Goal: Task Accomplishment & Management: Manage account settings

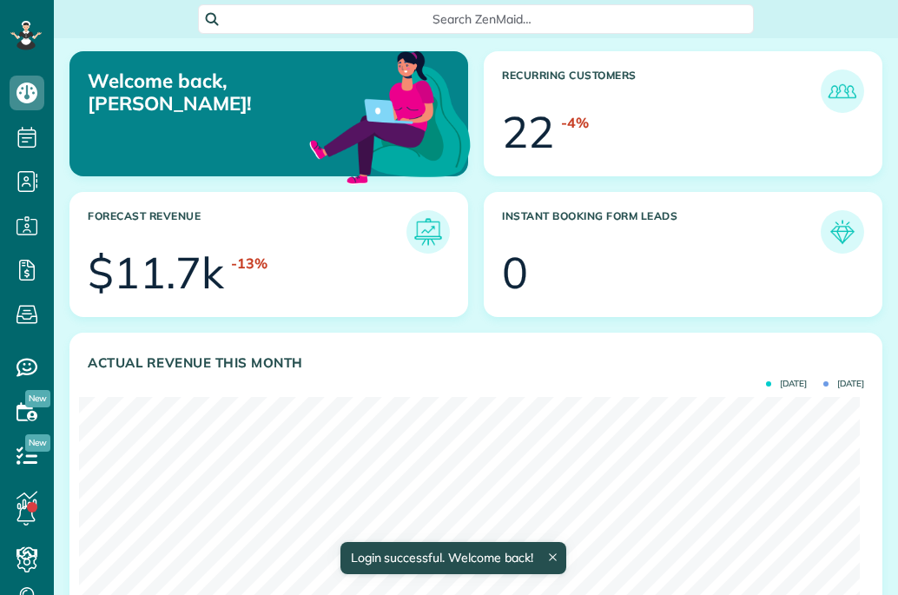
scroll to position [346, 780]
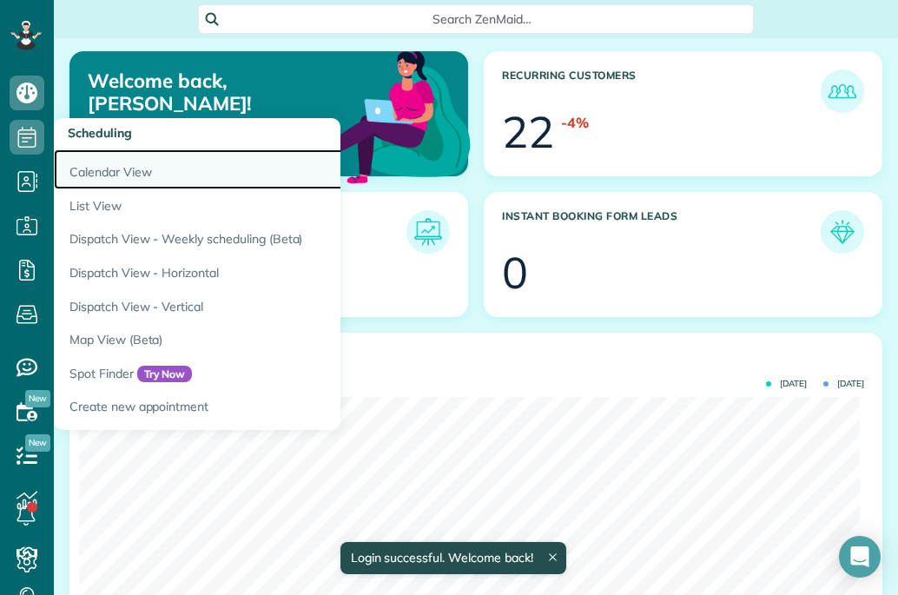
click at [96, 169] on link "Calendar View" at bounding box center [271, 169] width 434 height 40
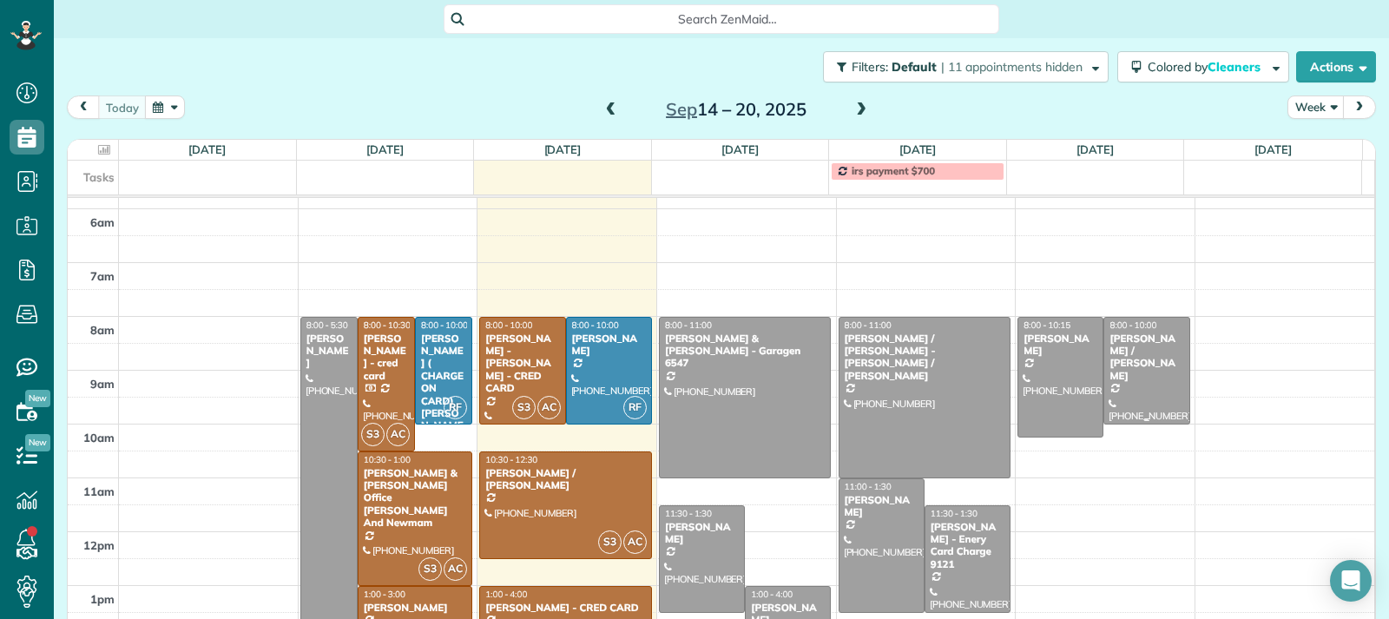
scroll to position [227, 0]
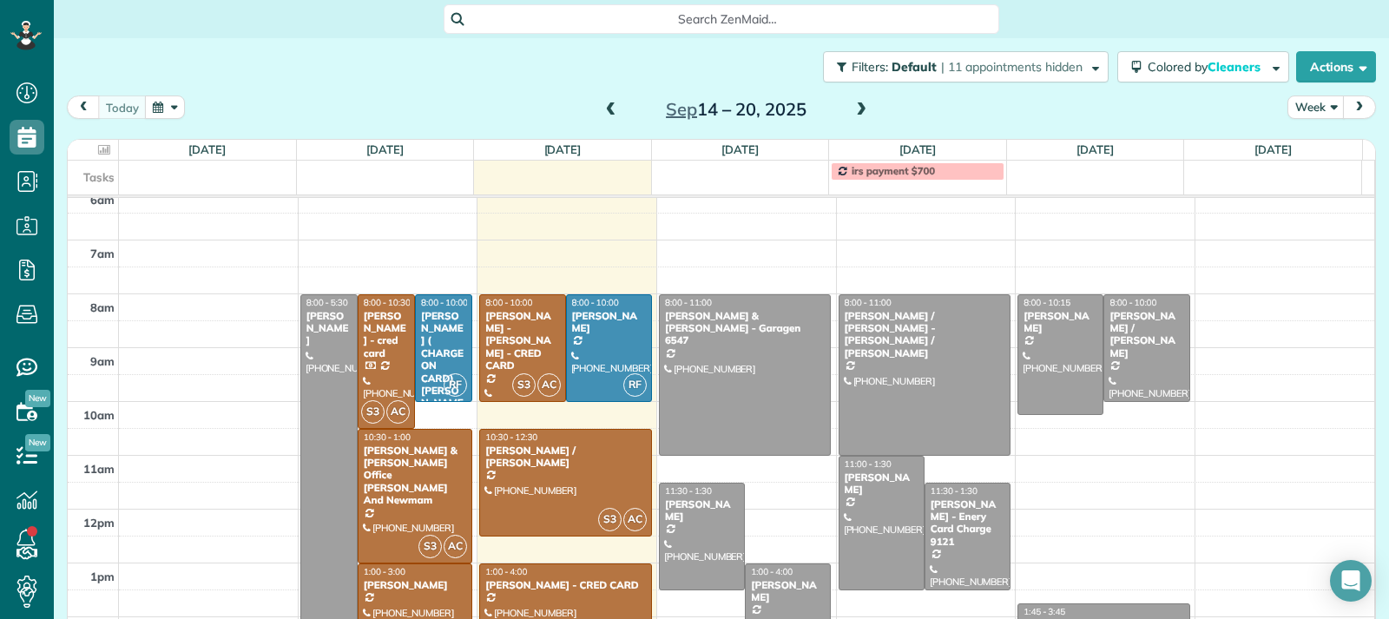
click at [853, 114] on span at bounding box center [861, 110] width 19 height 16
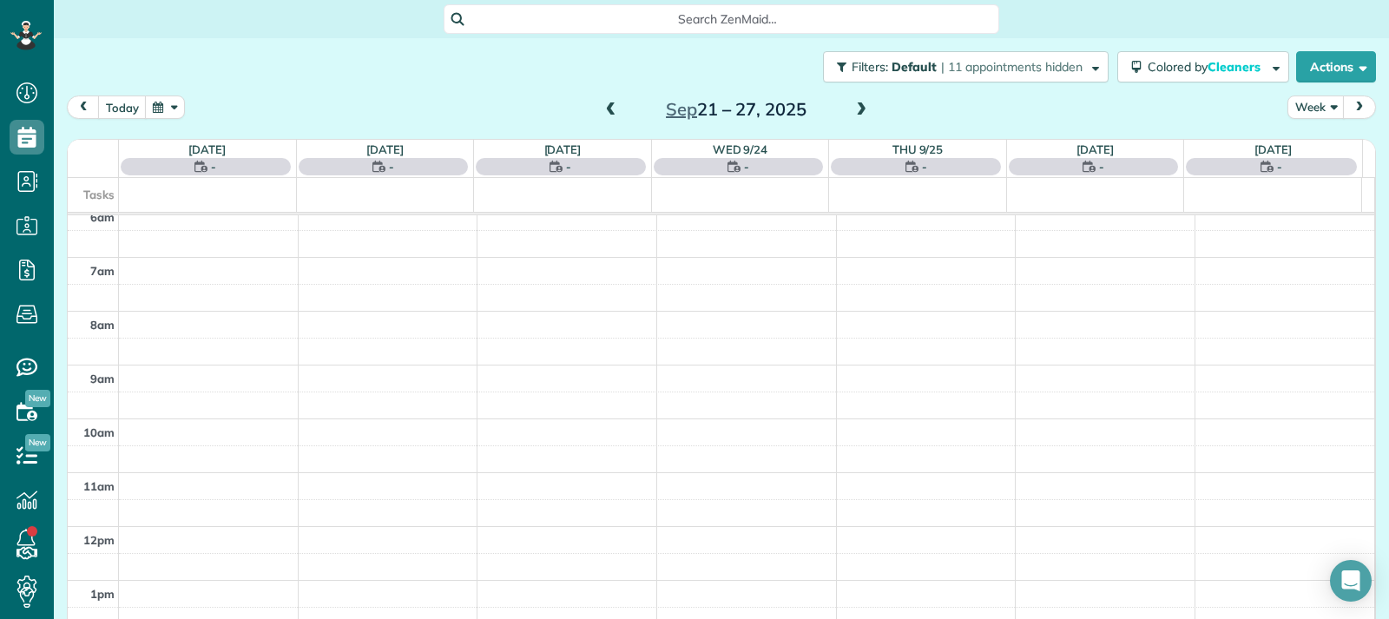
scroll to position [270, 0]
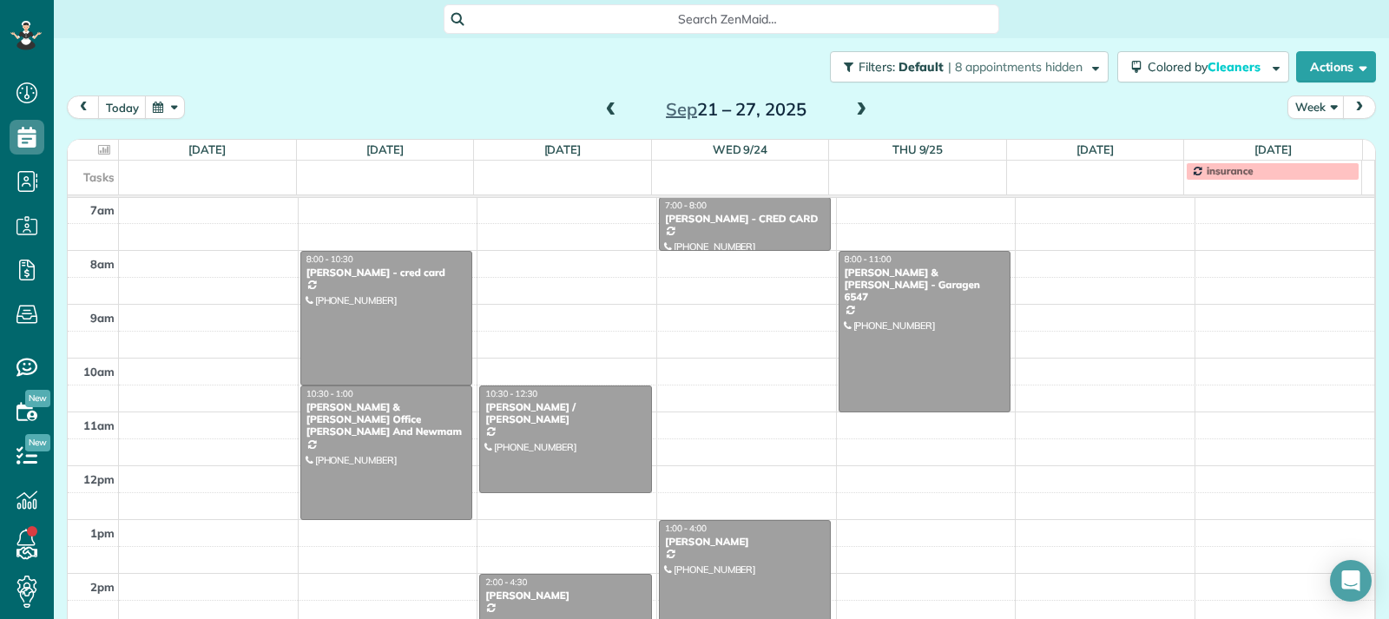
click at [609, 105] on span at bounding box center [611, 110] width 19 height 16
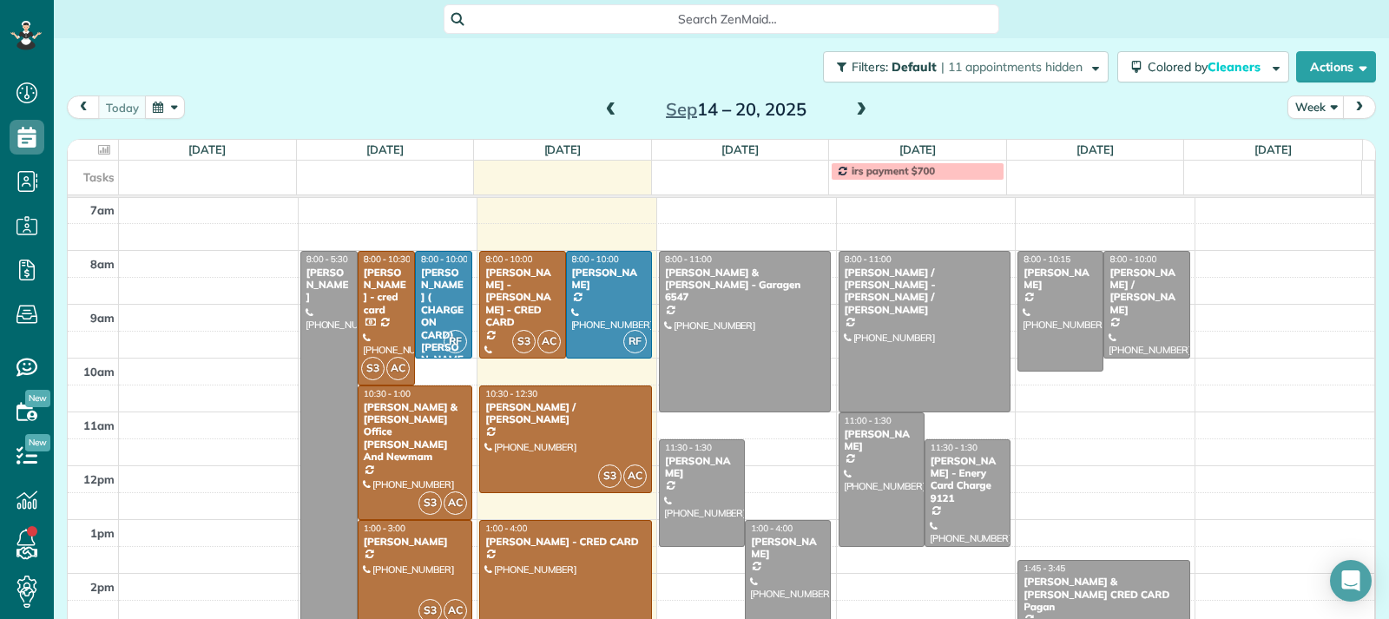
click at [602, 116] on span at bounding box center [611, 110] width 19 height 16
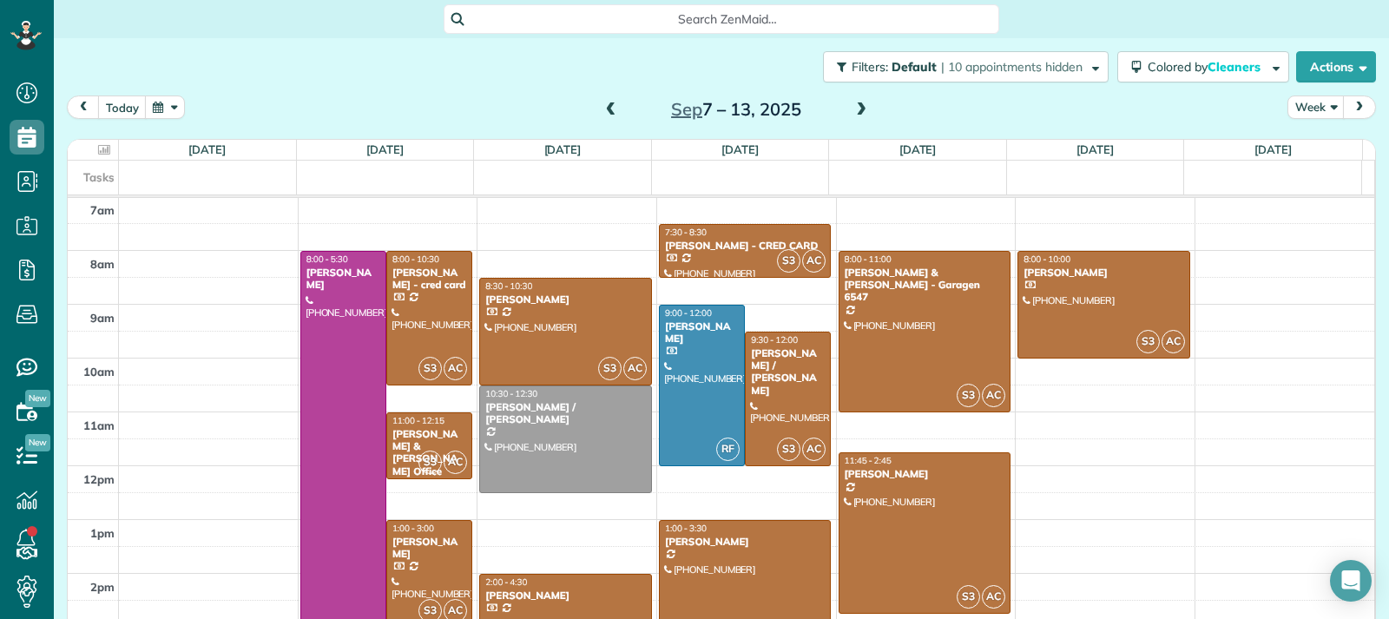
click at [857, 109] on span at bounding box center [861, 110] width 19 height 16
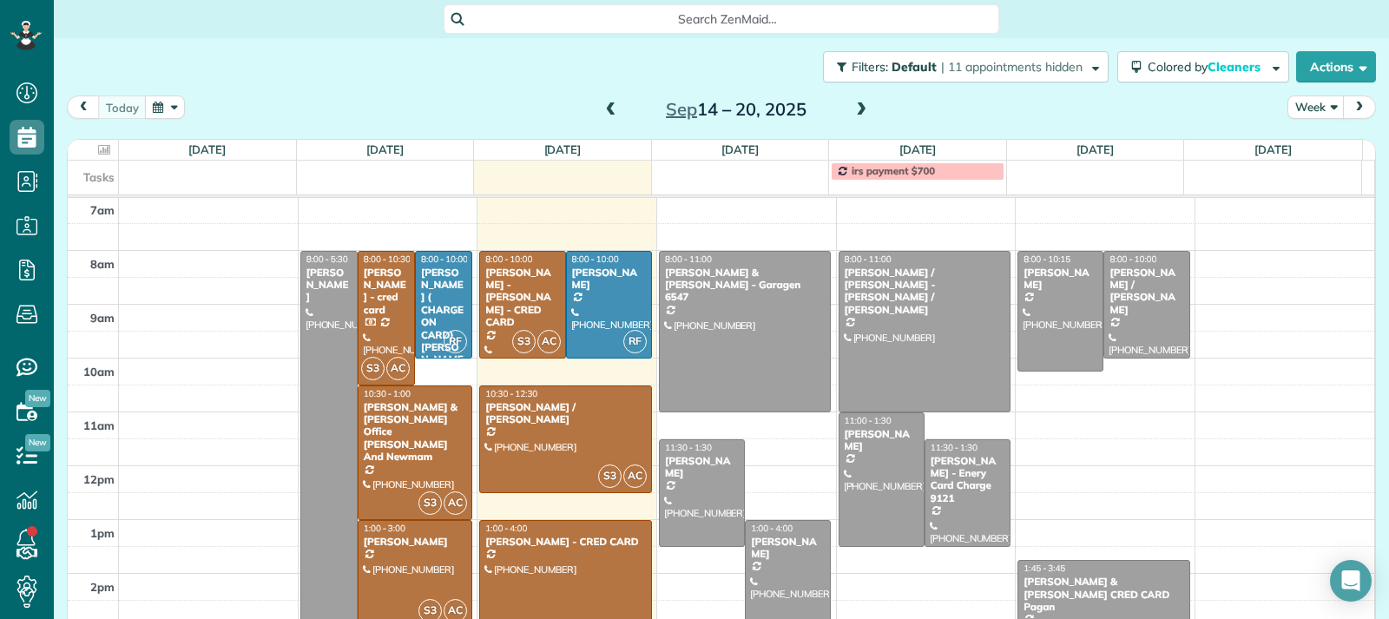
click at [604, 109] on span at bounding box center [611, 110] width 19 height 16
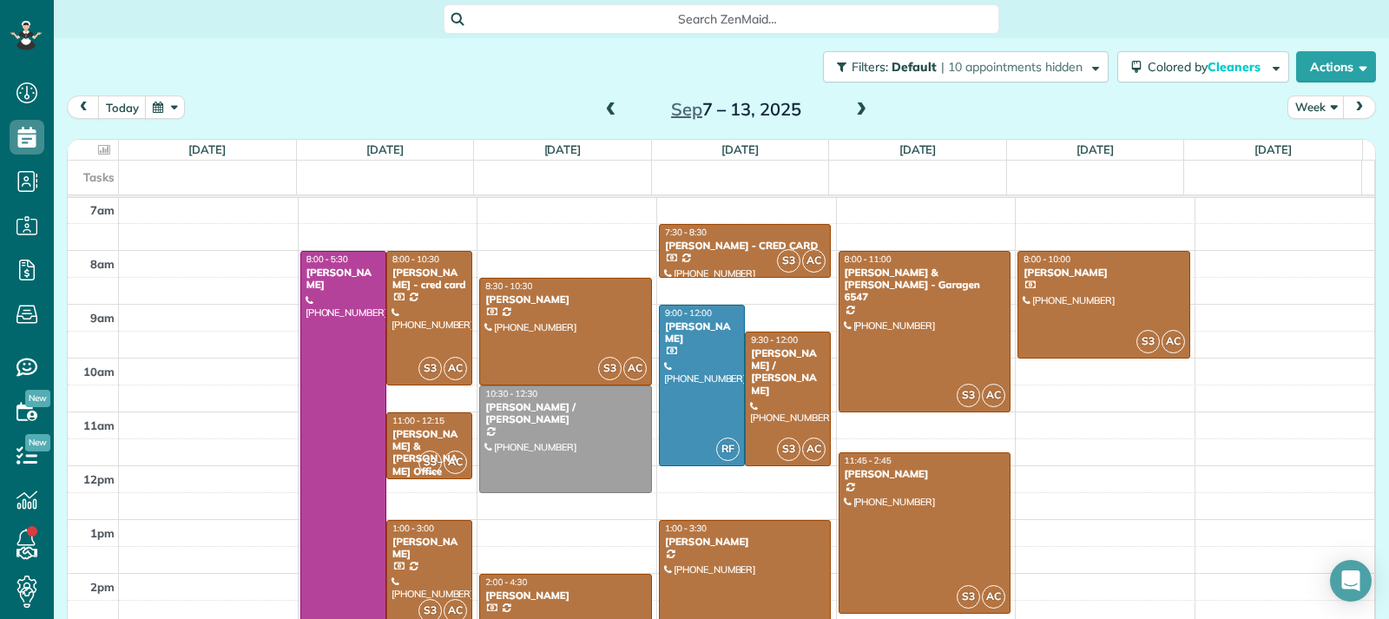
click at [852, 105] on span at bounding box center [861, 110] width 19 height 16
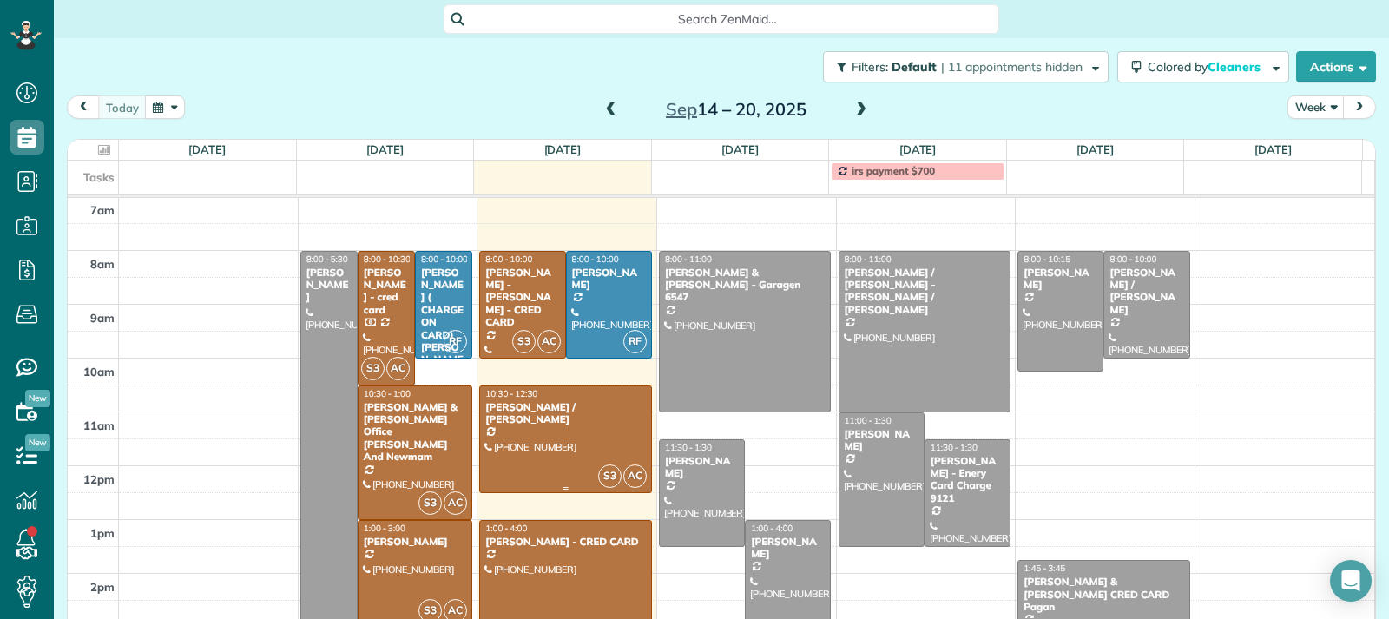
scroll to position [5, 0]
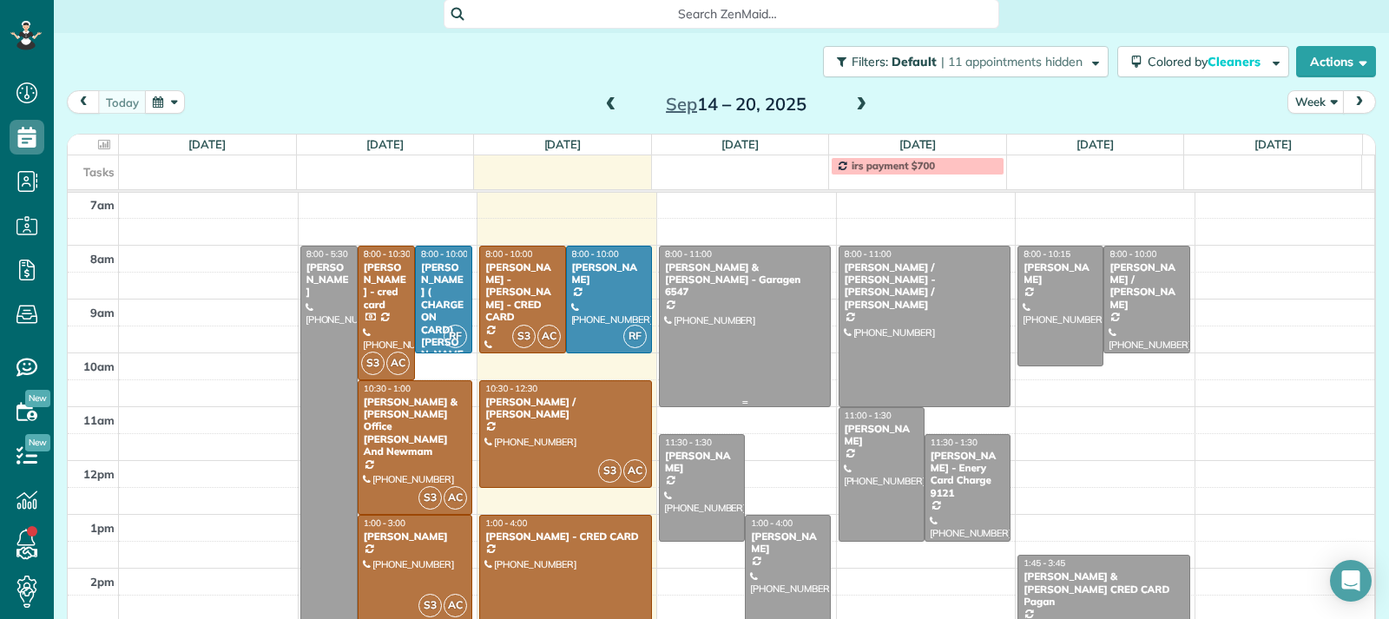
click at [752, 365] on div at bounding box center [745, 327] width 171 height 160
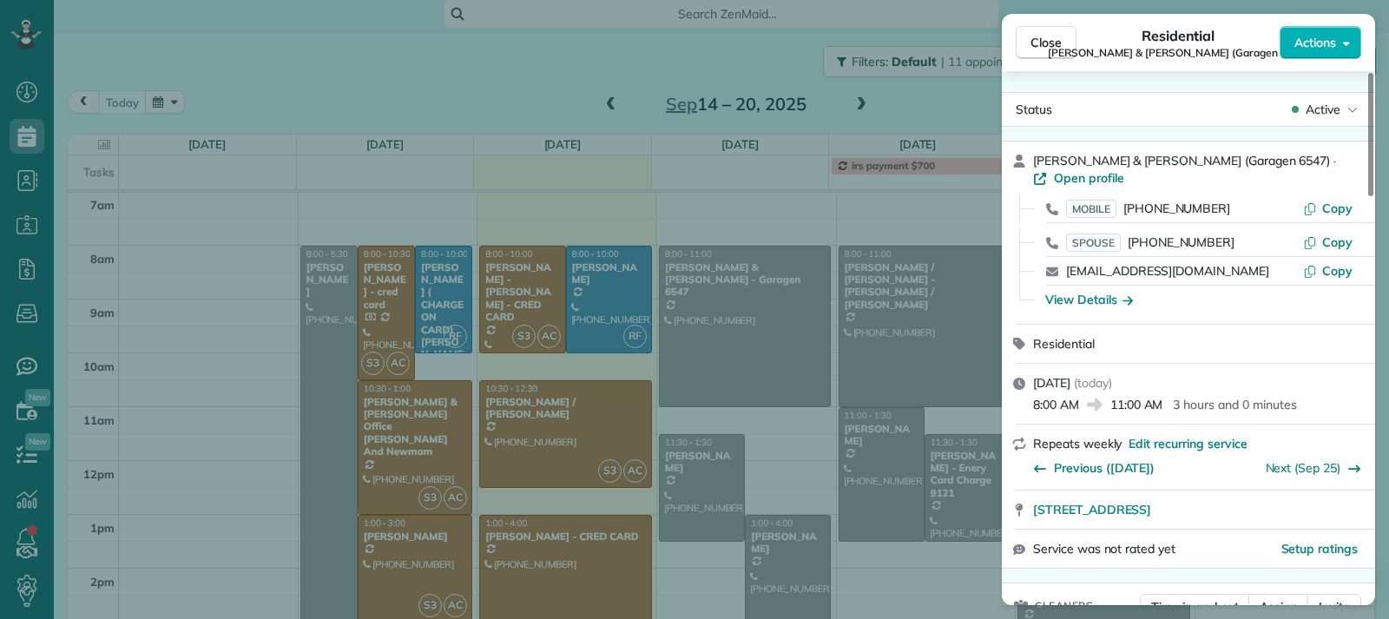
drag, startPoint x: 1027, startPoint y: 45, endPoint x: 1056, endPoint y: 87, distance: 50.6
click at [897, 45] on button "Close" at bounding box center [1046, 42] width 61 height 33
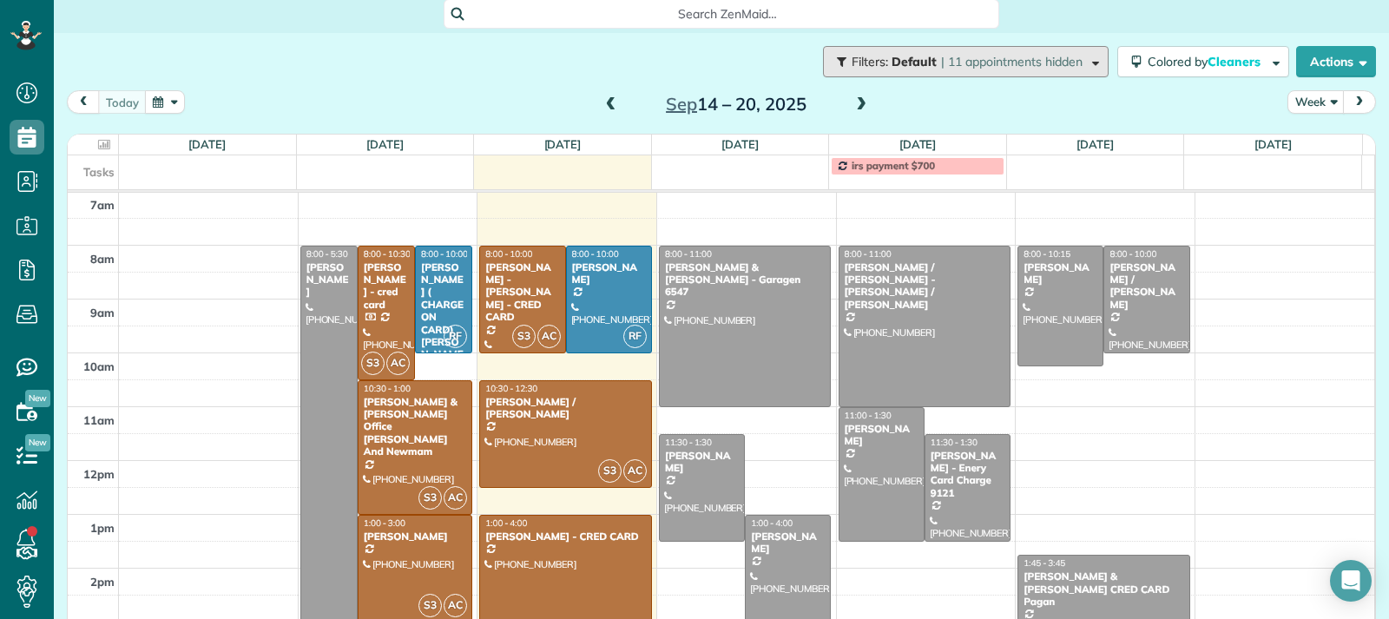
scroll to position [1, 0]
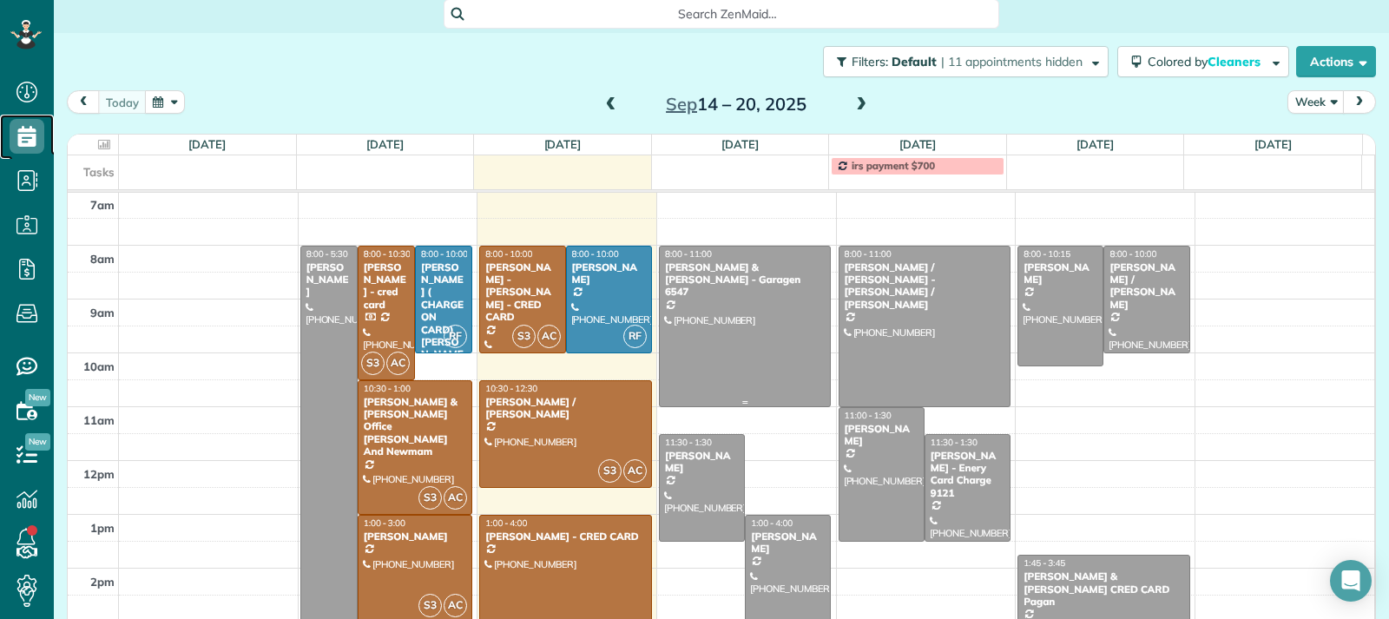
drag, startPoint x: 709, startPoint y: 336, endPoint x: 969, endPoint y: 361, distance: 260.8
click at [709, 336] on div at bounding box center [745, 327] width 171 height 160
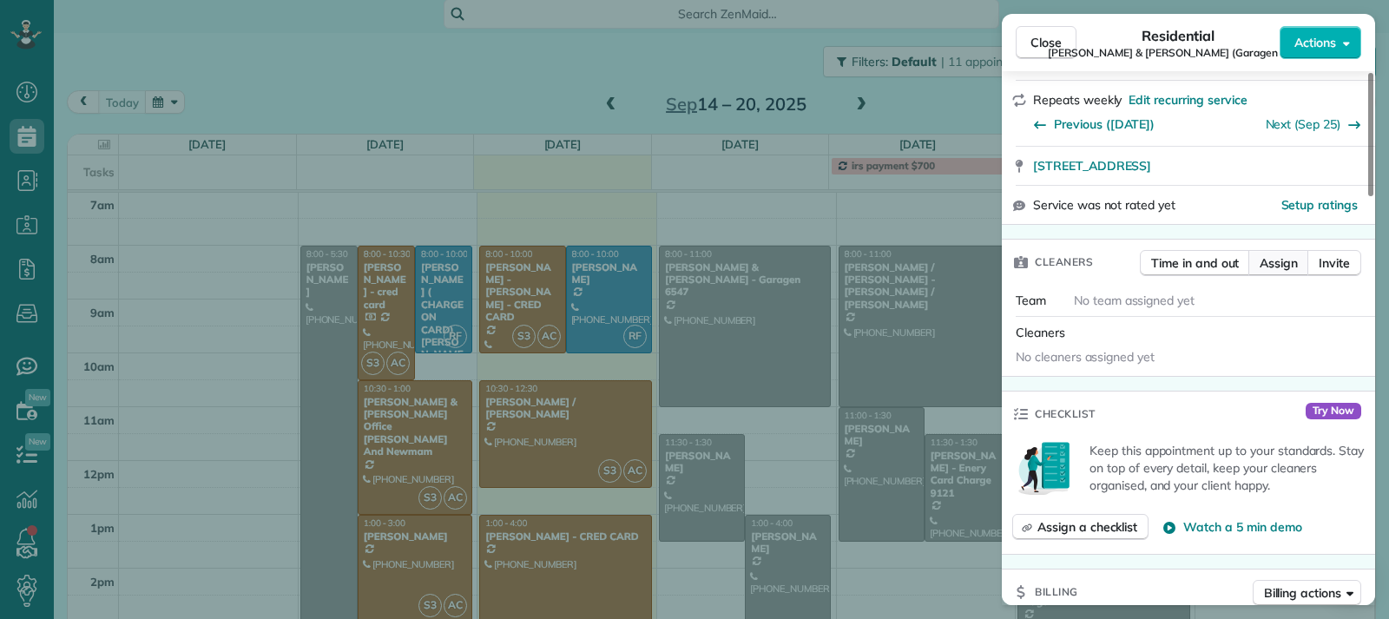
click at [897, 269] on span "Assign" at bounding box center [1279, 262] width 38 height 17
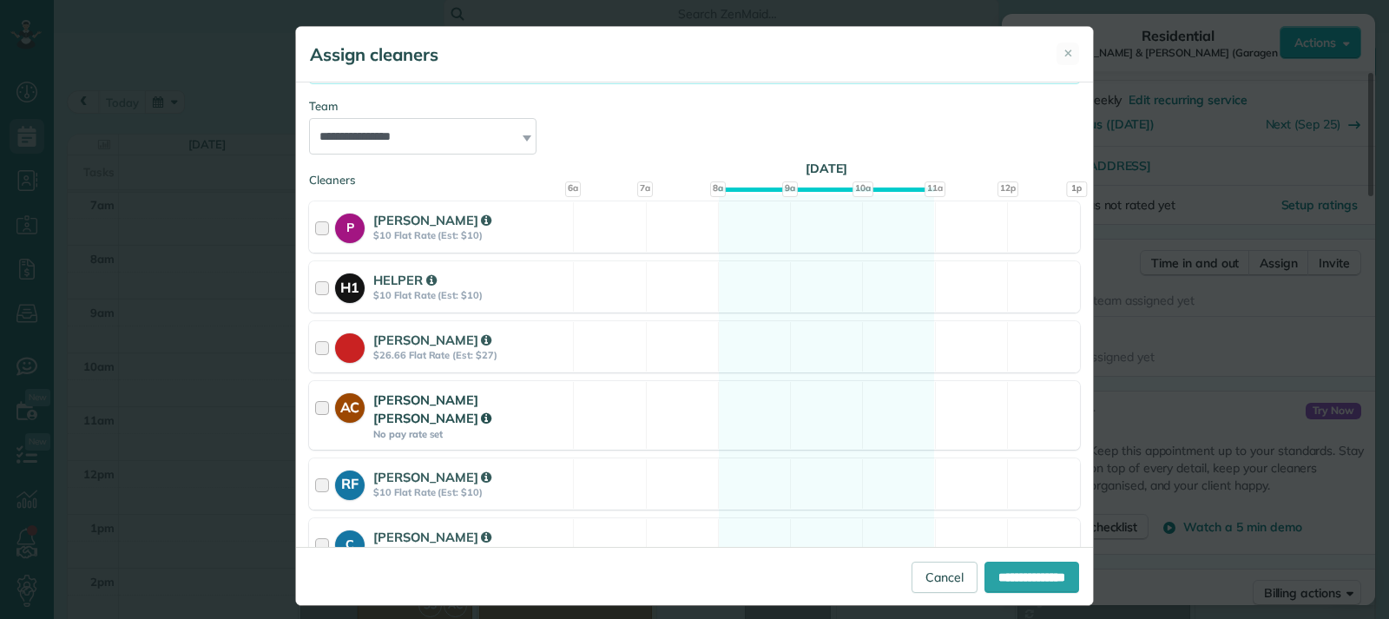
click at [362, 409] on div "AC" at bounding box center [354, 415] width 38 height 49
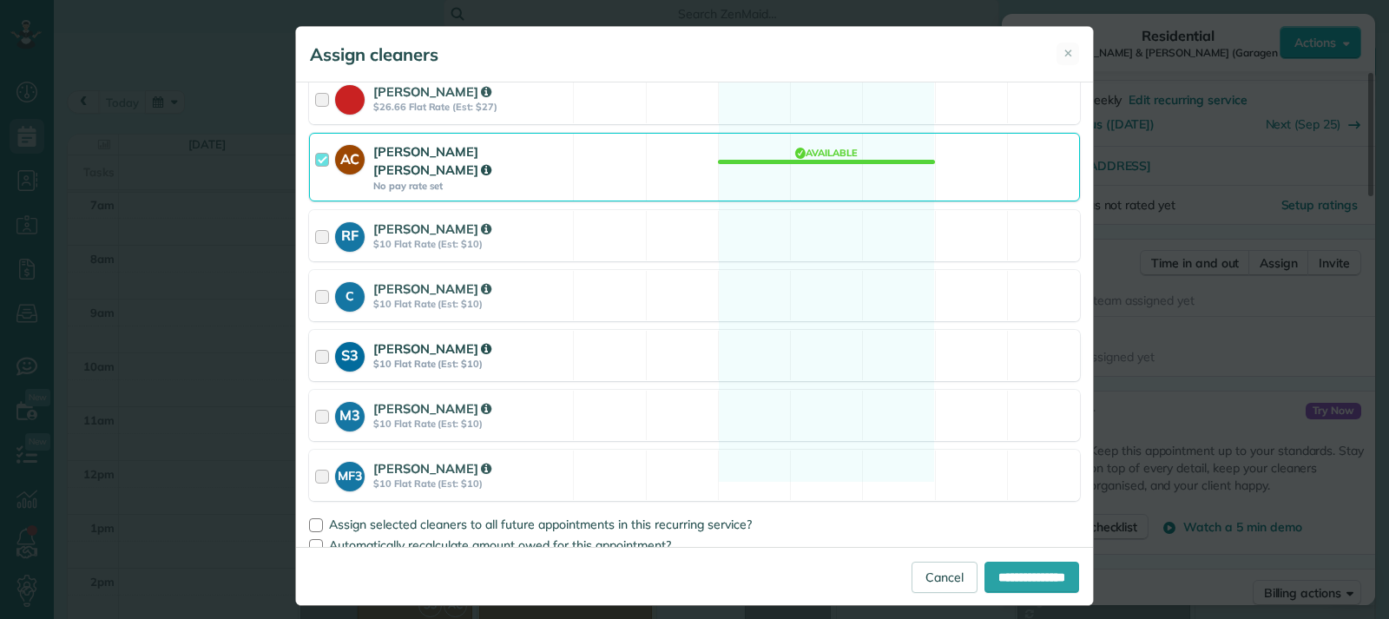
drag, startPoint x: 379, startPoint y: 328, endPoint x: 400, endPoint y: 336, distance: 22.3
click at [379, 340] on strong "SANGELA" at bounding box center [432, 348] width 118 height 16
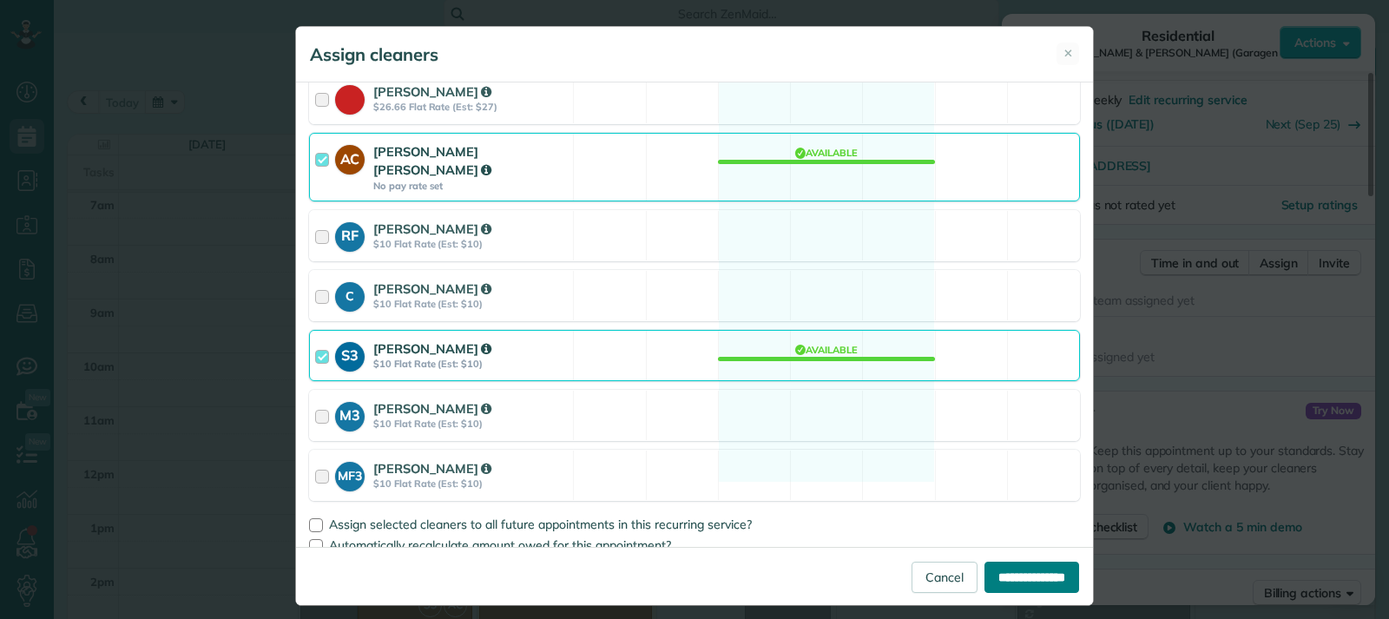
click at [897, 580] on input "**********" at bounding box center [1031, 577] width 95 height 31
type input "**********"
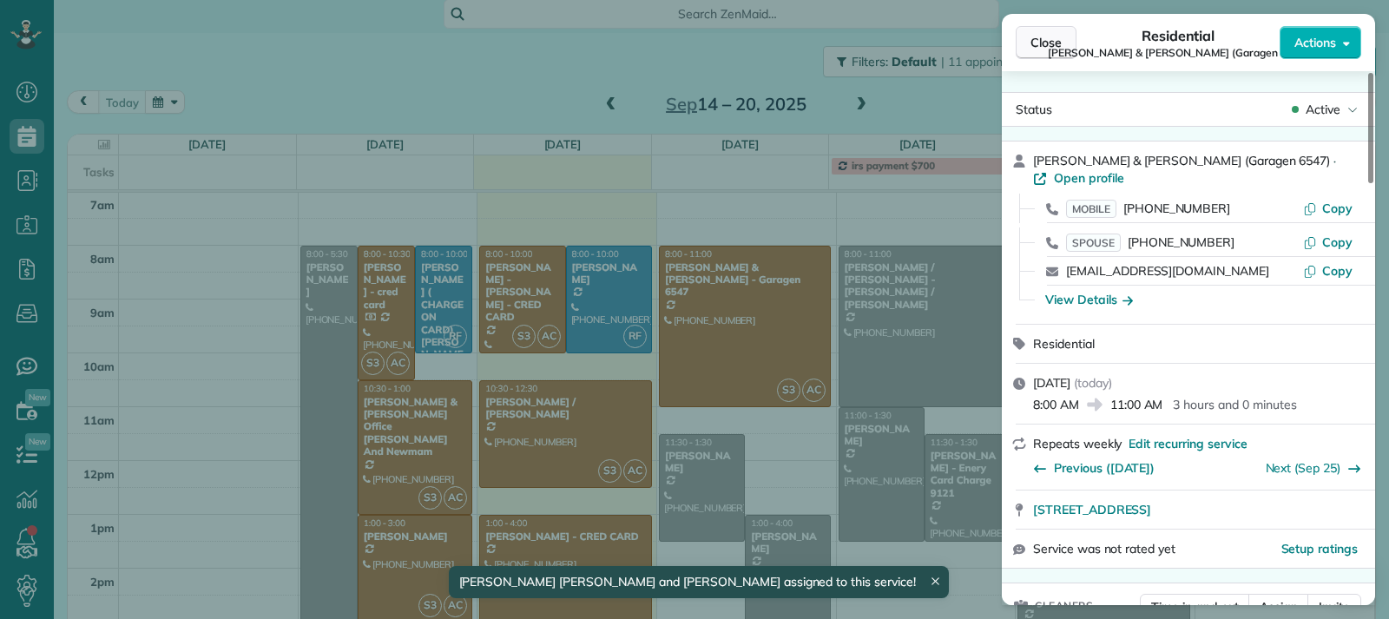
click at [897, 43] on span "Close" at bounding box center [1045, 42] width 31 height 17
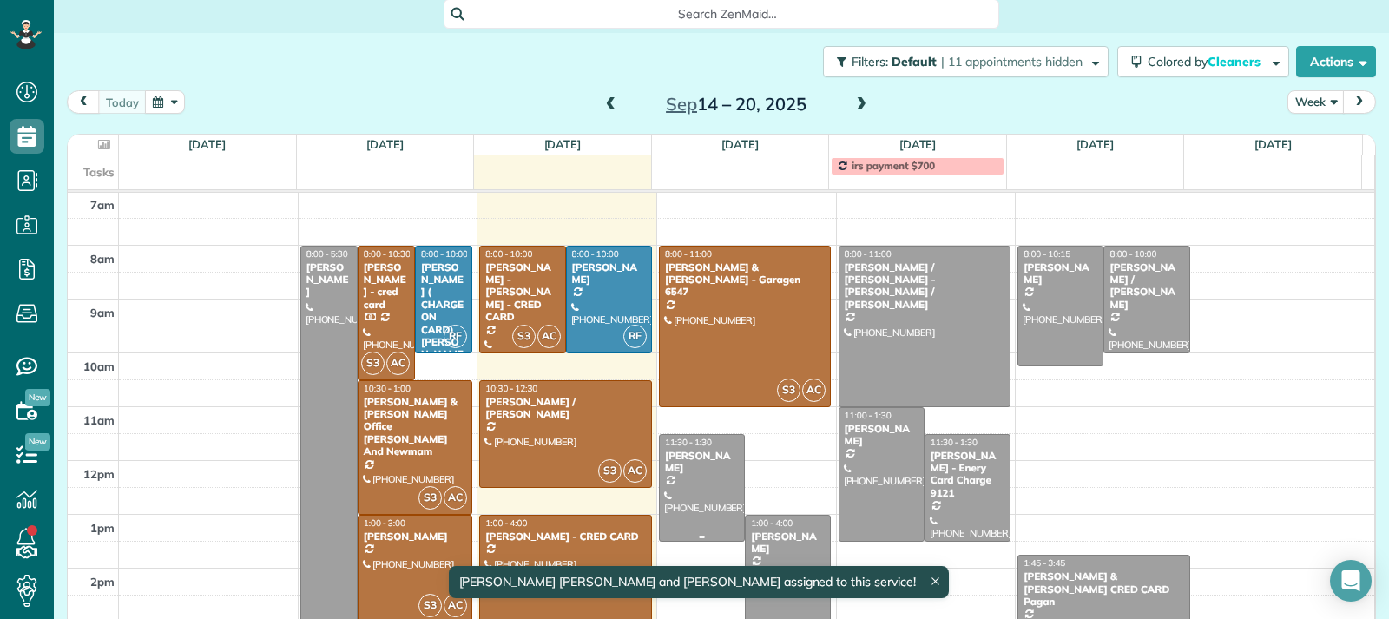
click at [688, 510] on div at bounding box center [702, 488] width 84 height 106
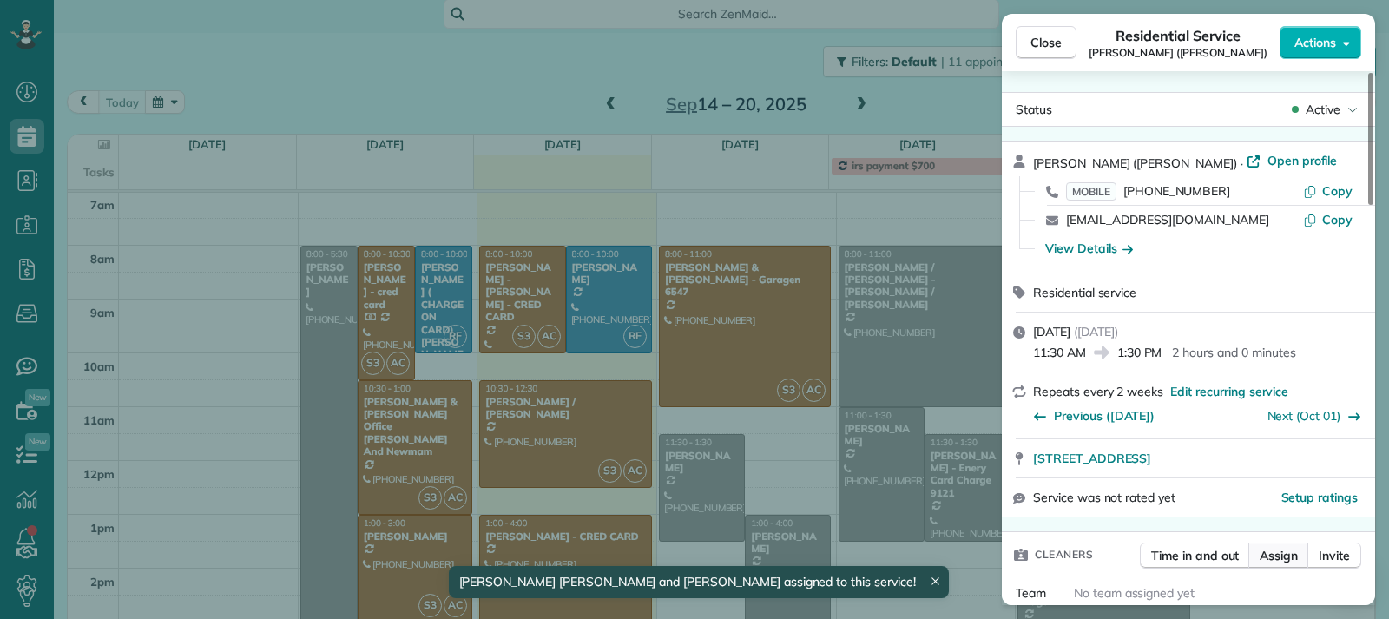
click at [897, 556] on span "Assign" at bounding box center [1279, 555] width 38 height 17
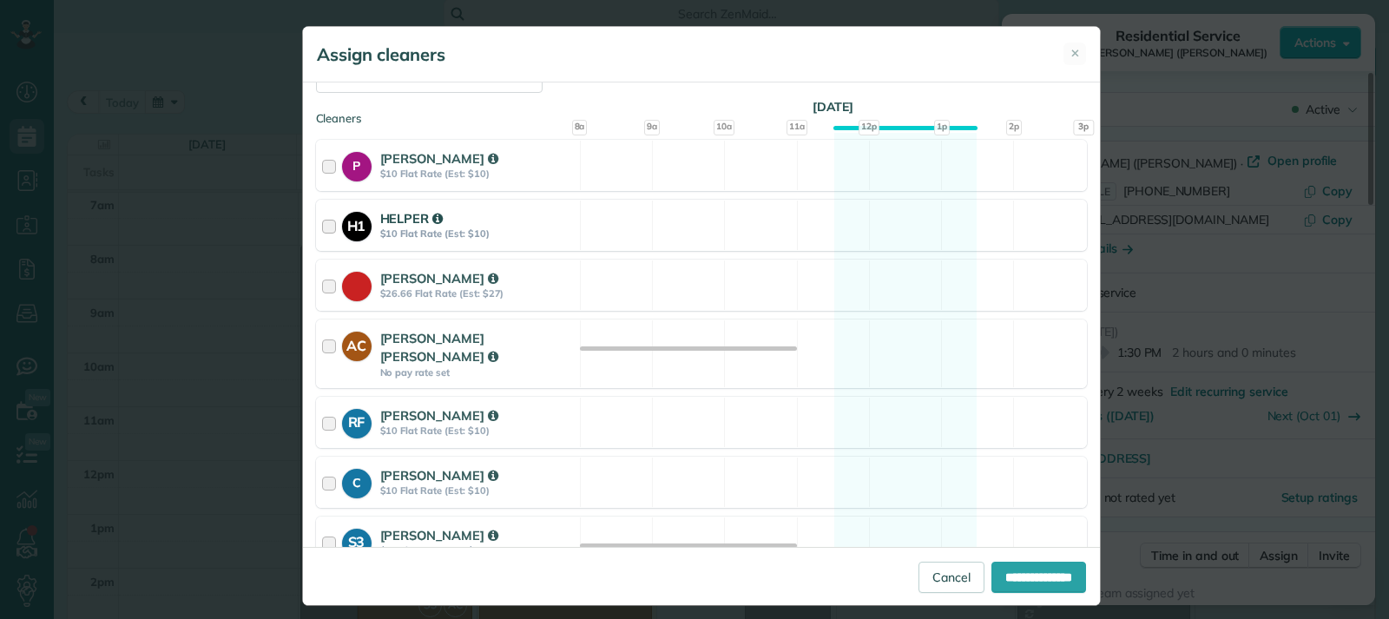
scroll to position [174, 0]
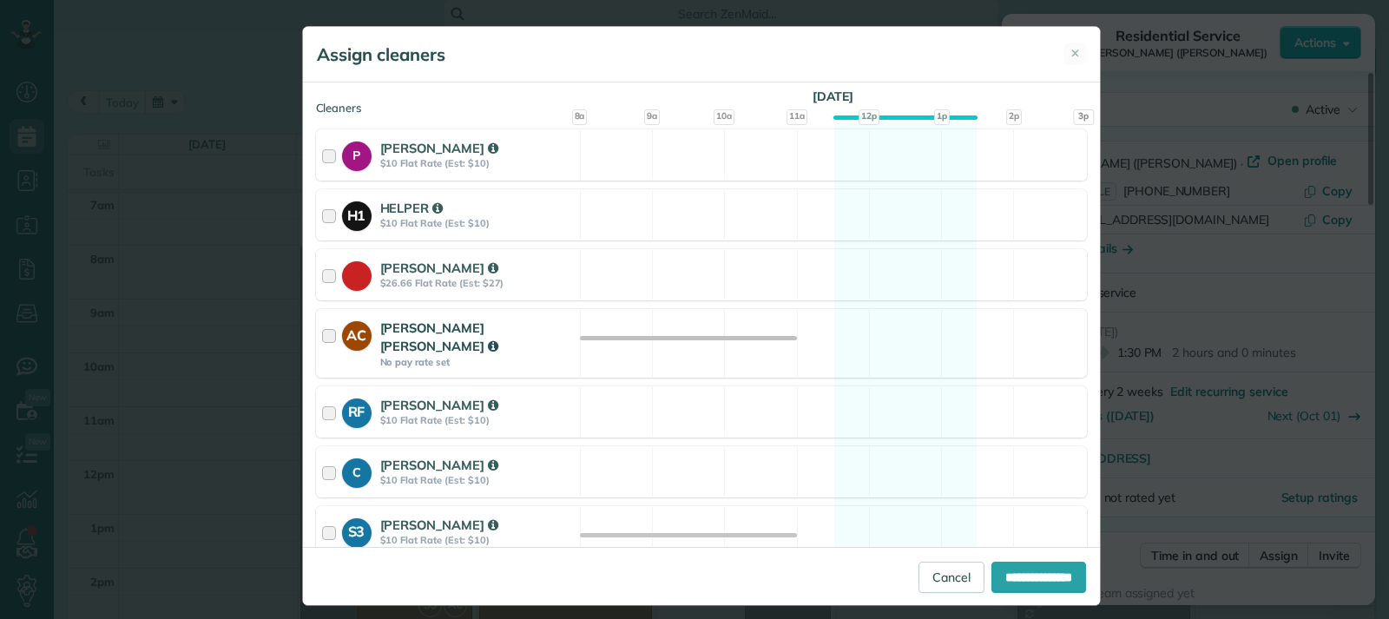
click at [417, 332] on strong "Ana Cristina" at bounding box center [439, 336] width 118 height 35
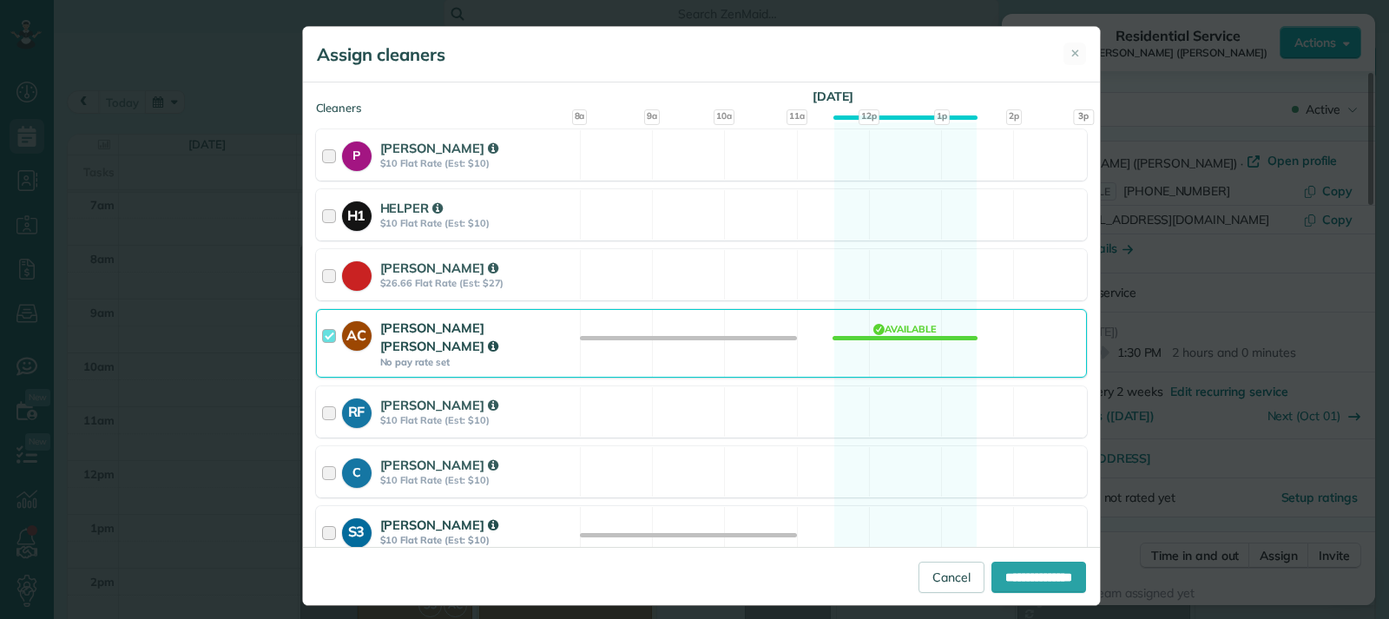
drag, startPoint x: 395, startPoint y: 508, endPoint x: 425, endPoint y: 506, distance: 30.4
click at [397, 517] on strong "SANGELA" at bounding box center [439, 525] width 118 height 16
click at [897, 574] on input "**********" at bounding box center [1038, 577] width 95 height 31
type input "**********"
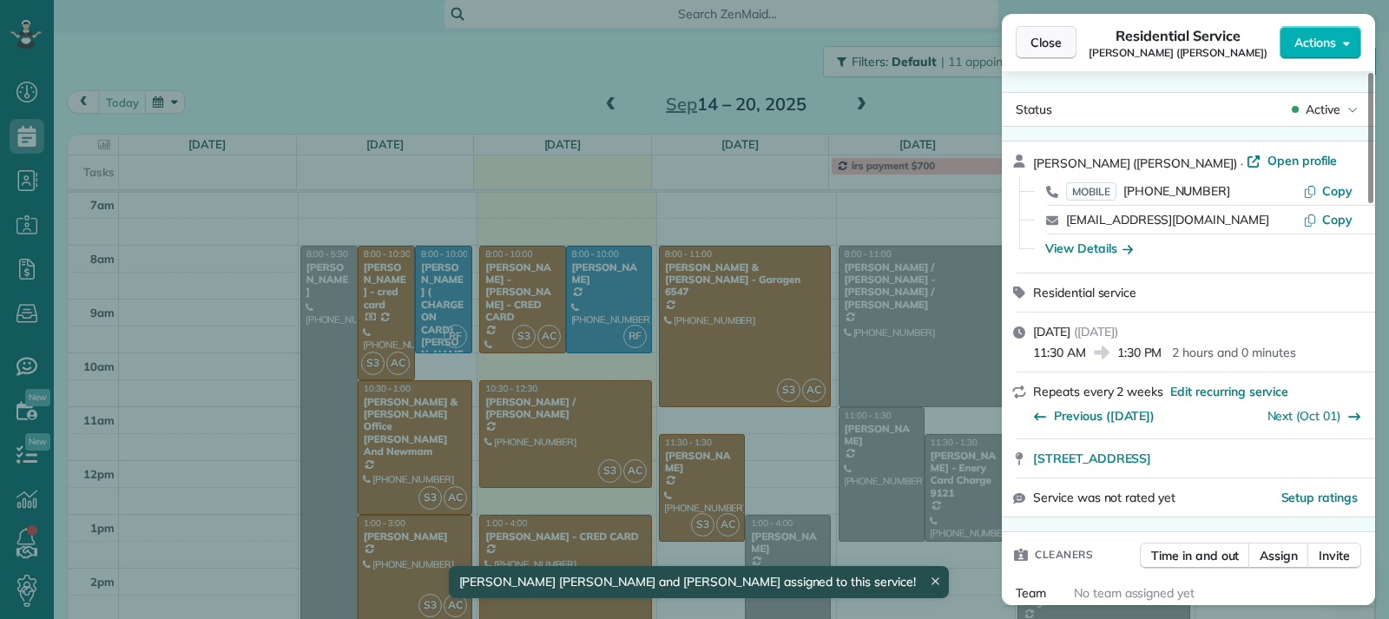
click at [897, 45] on span "Close" at bounding box center [1045, 42] width 31 height 17
